Goal: Browse casually: Explore the website without a specific task or goal

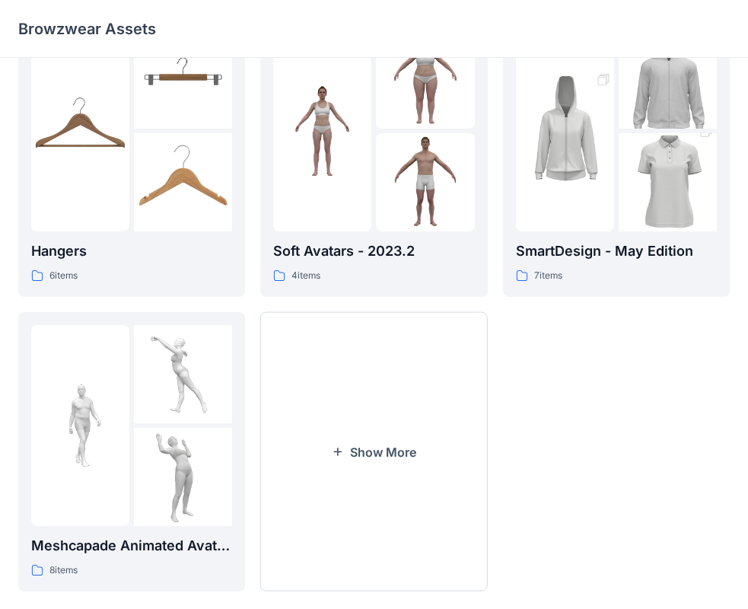
scroll to position [378, 0]
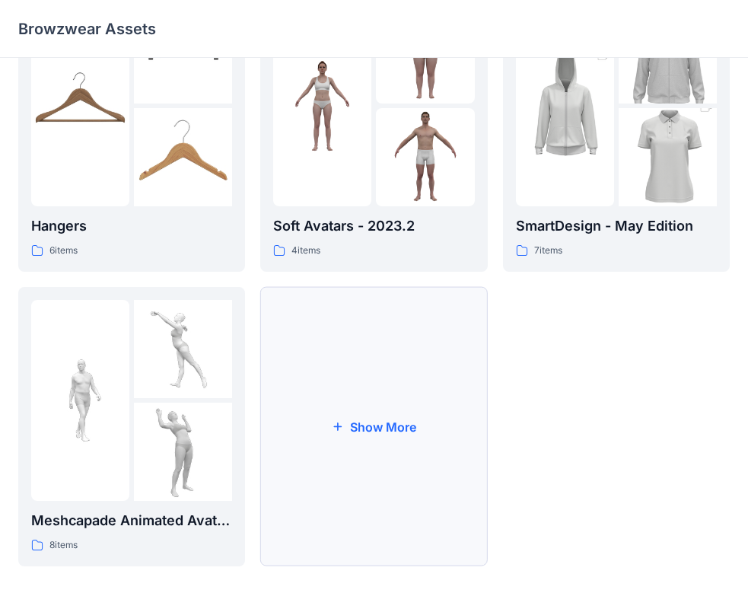
click at [367, 333] on button "Show More" at bounding box center [373, 426] width 227 height 279
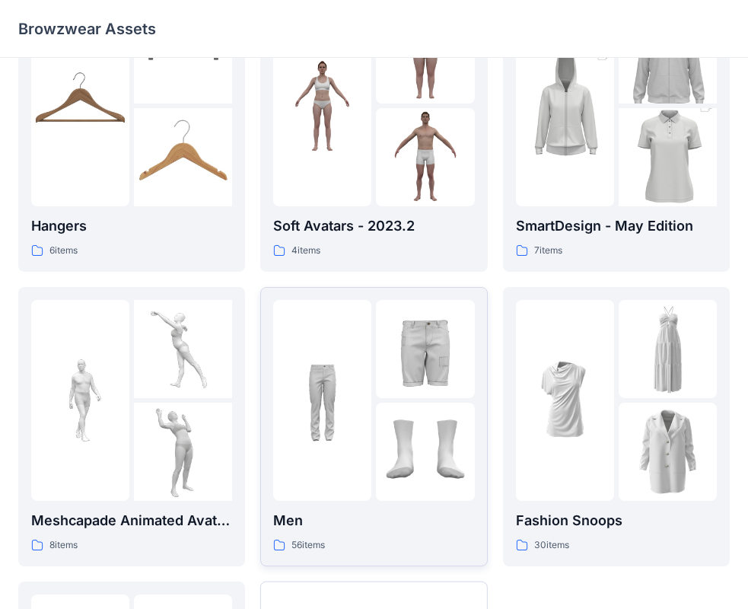
click at [358, 504] on div "Men 56 items" at bounding box center [373, 426] width 201 height 253
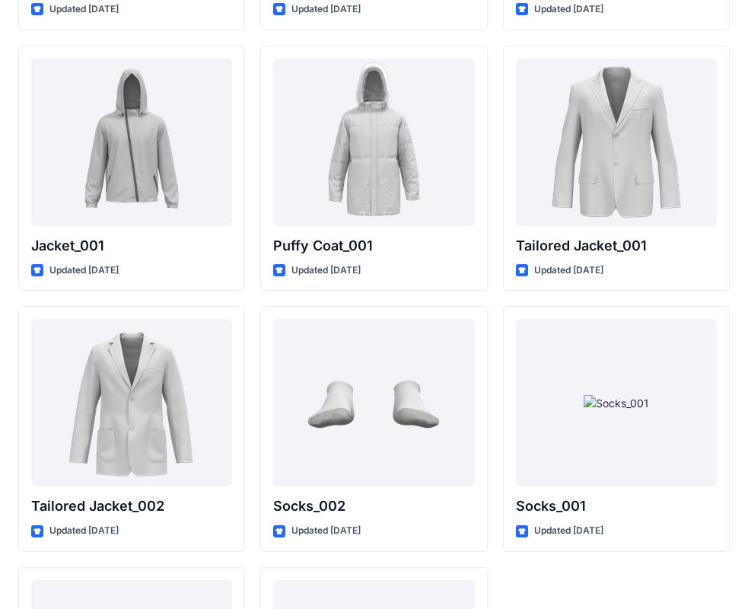
scroll to position [4193, 0]
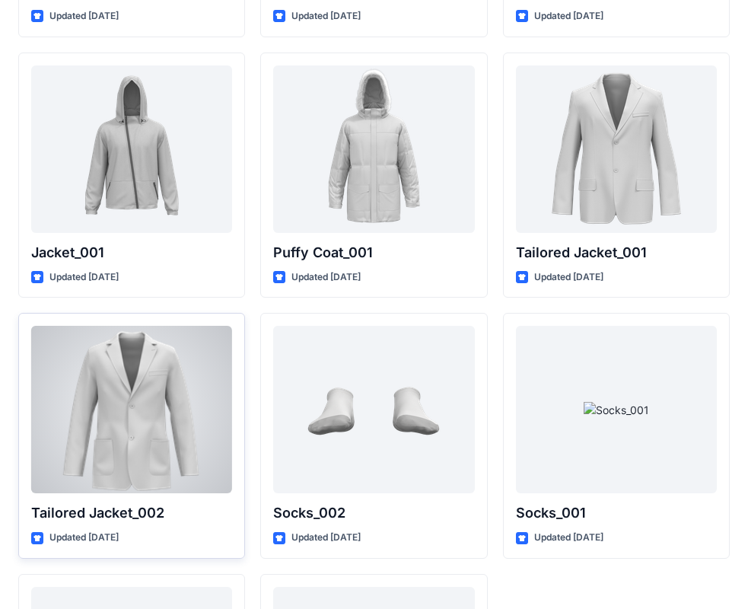
click at [160, 409] on div at bounding box center [131, 409] width 201 height 167
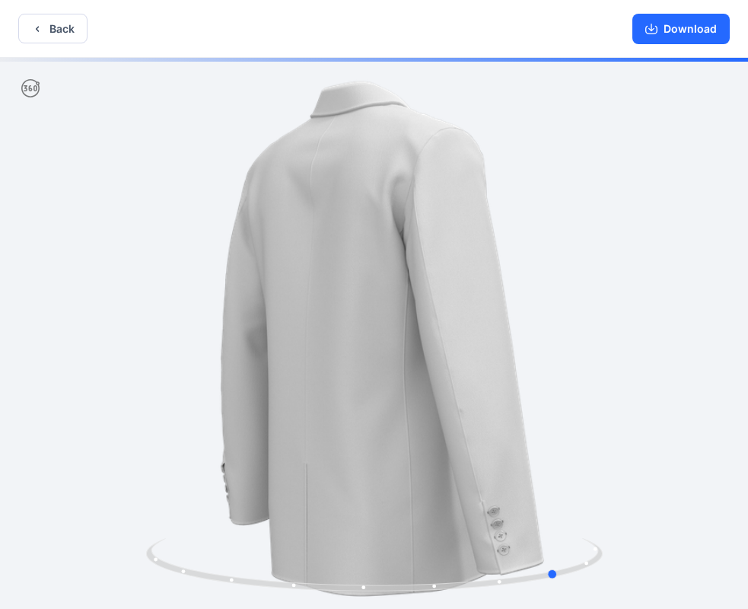
drag, startPoint x: 588, startPoint y: 444, endPoint x: 316, endPoint y: 448, distance: 271.6
click at [316, 448] on div at bounding box center [374, 335] width 748 height 554
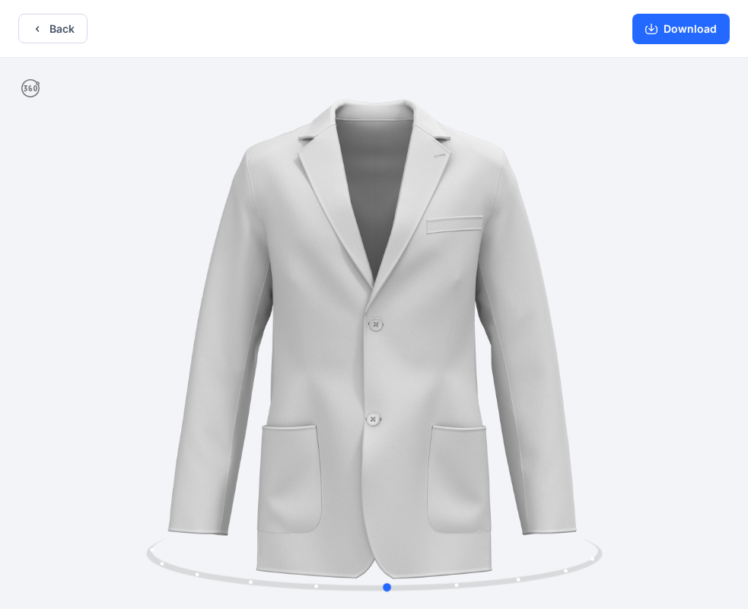
drag, startPoint x: 482, startPoint y: 224, endPoint x: 311, endPoint y: 243, distance: 172.3
click at [311, 243] on div at bounding box center [374, 335] width 748 height 554
click at [697, 25] on button "Download" at bounding box center [680, 29] width 97 height 30
